Goal: Information Seeking & Learning: Learn about a topic

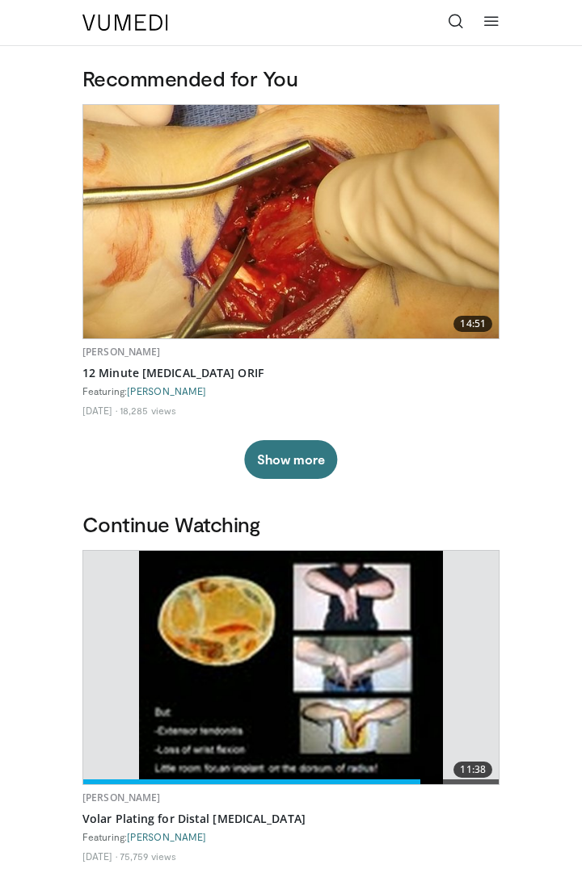
click at [501, 16] on link at bounding box center [491, 22] width 32 height 32
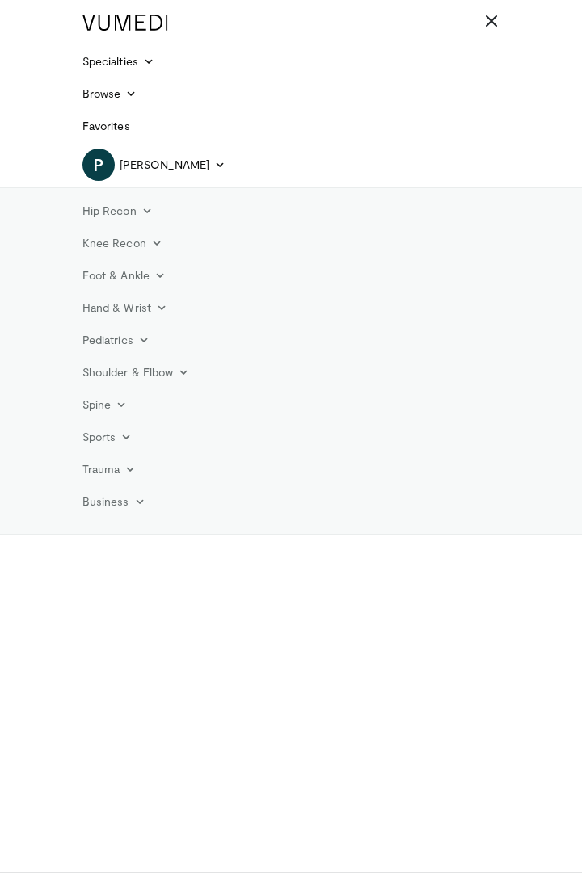
click at [108, 473] on link "Trauma" at bounding box center [110, 469] width 74 height 32
click at [111, 620] on link "Upper Extremity" at bounding box center [170, 611] width 192 height 26
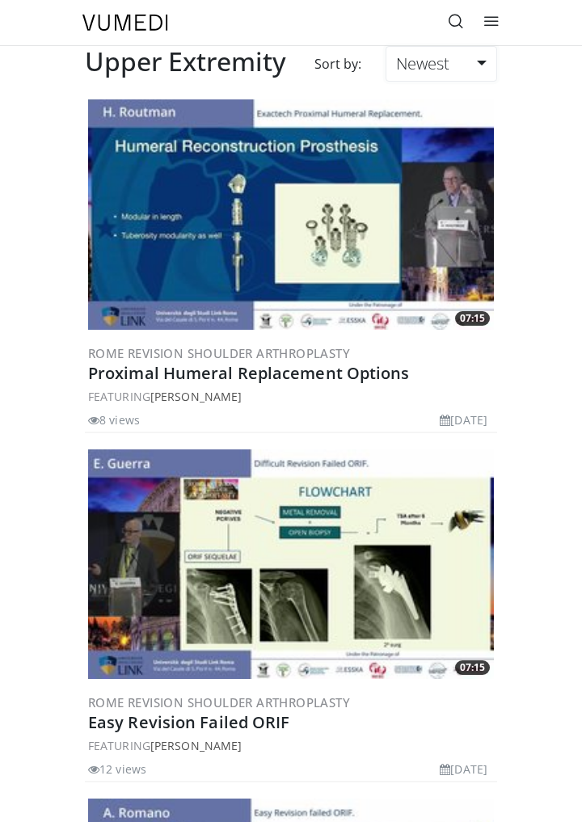
click at [429, 68] on span "Newest" at bounding box center [422, 64] width 53 height 22
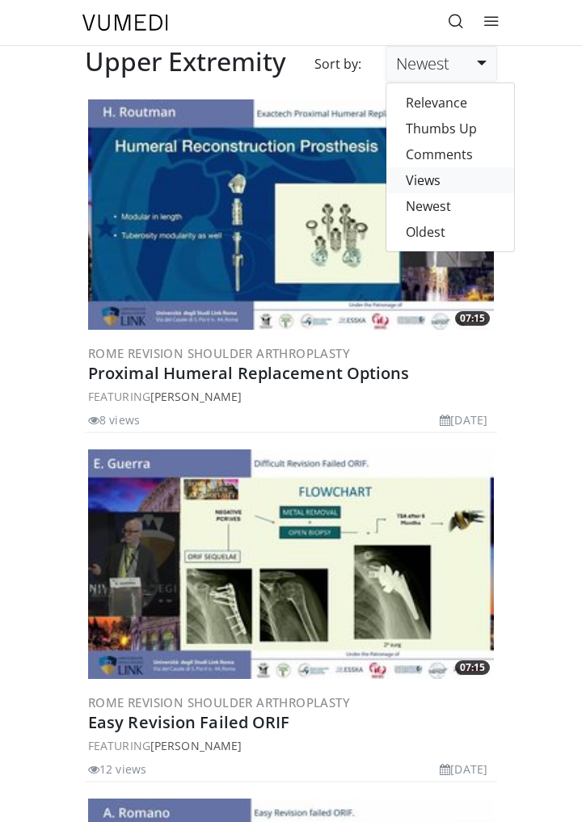
click at [404, 178] on link "Views" at bounding box center [450, 180] width 128 height 26
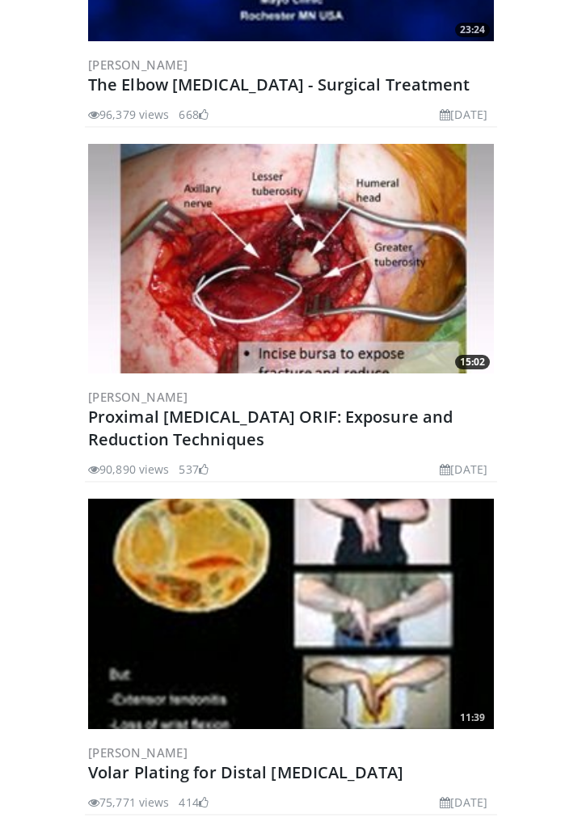
scroll to position [971, 0]
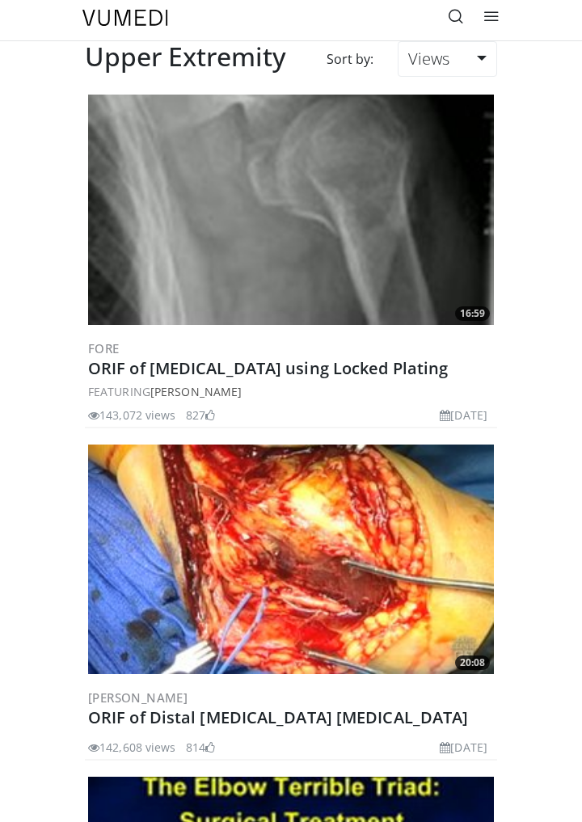
scroll to position [0, 0]
